Goal: Find specific page/section: Find specific page/section

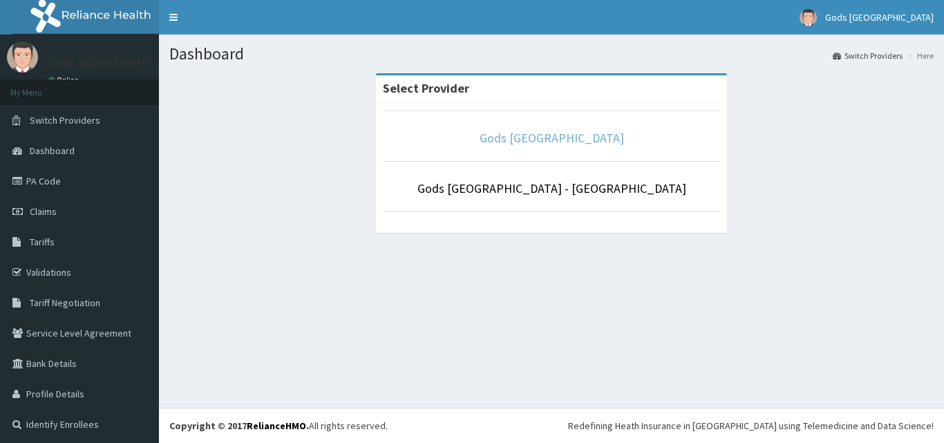
click at [523, 138] on link "Gods [GEOGRAPHIC_DATA]" at bounding box center [552, 138] width 144 height 16
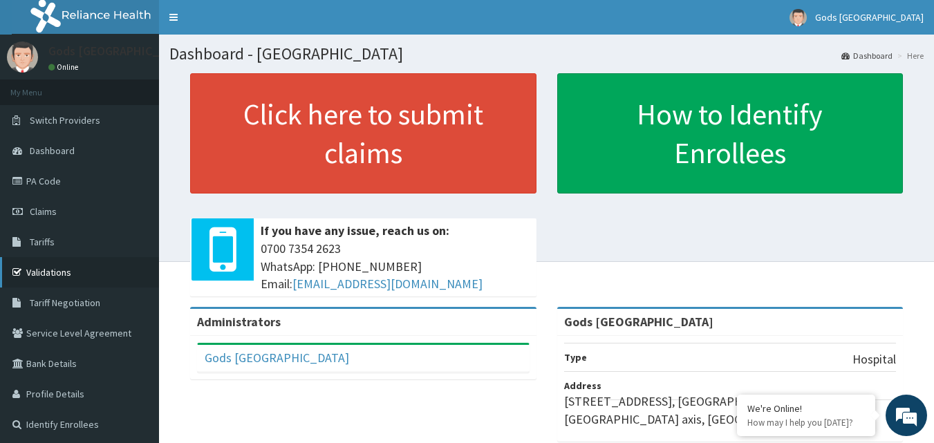
click at [55, 270] on link "Validations" at bounding box center [79, 272] width 159 height 30
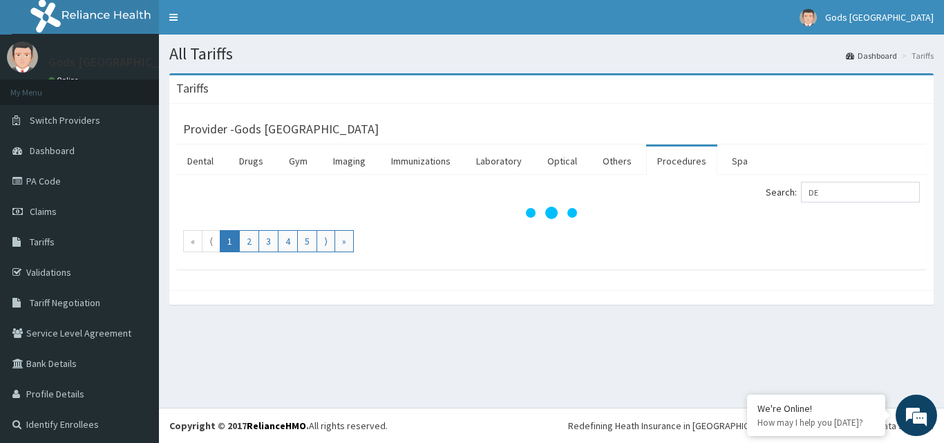
type input "D"
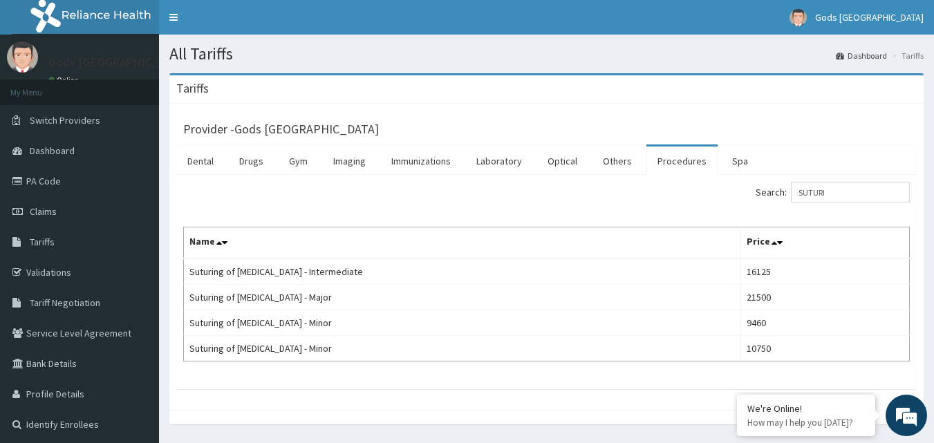
type input "SUTURI"
